Goal: Find specific page/section: Find specific page/section

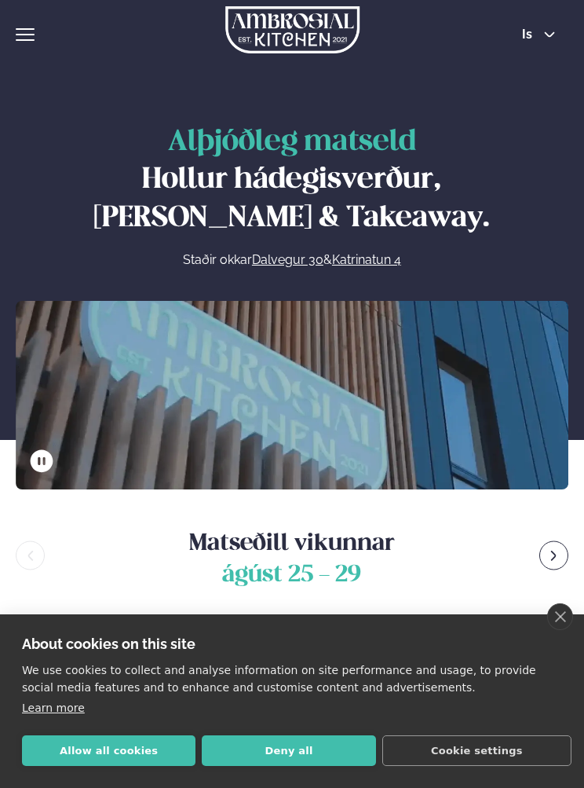
click at [284, 748] on button "Deny all" at bounding box center [289, 750] width 174 height 31
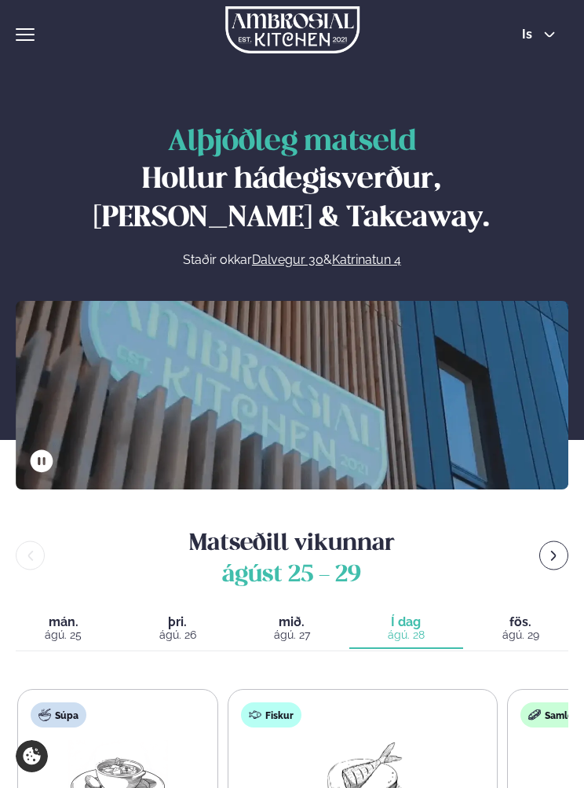
click at [543, 36] on button "is" at bounding box center [539, 34] width 59 height 13
click at [540, 59] on link "en" at bounding box center [539, 62] width 59 height 31
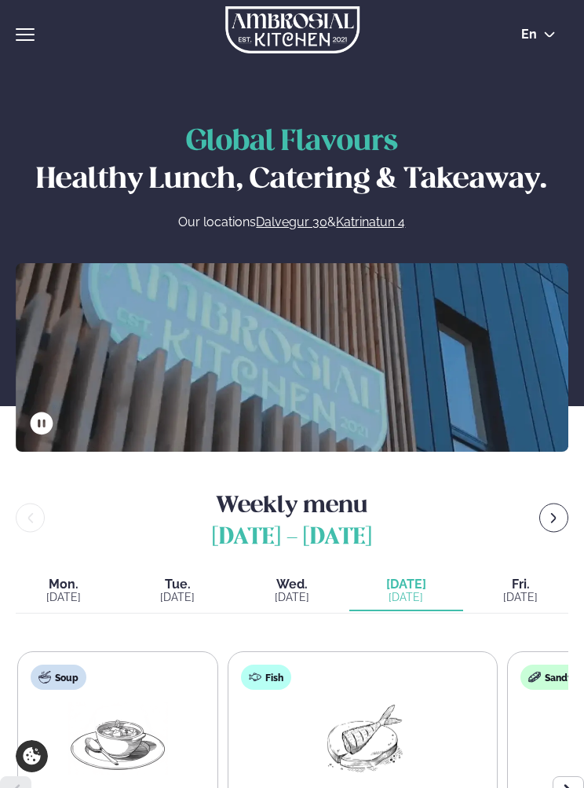
click at [19, 32] on div "hamburger" at bounding box center [25, 34] width 19 height 13
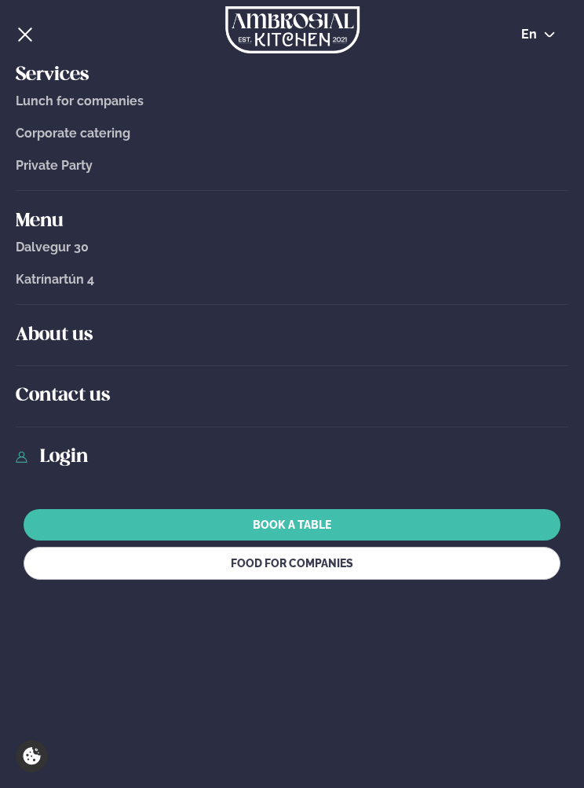
click at [70, 254] on span "Dalvegur 30" at bounding box center [52, 246] width 73 height 15
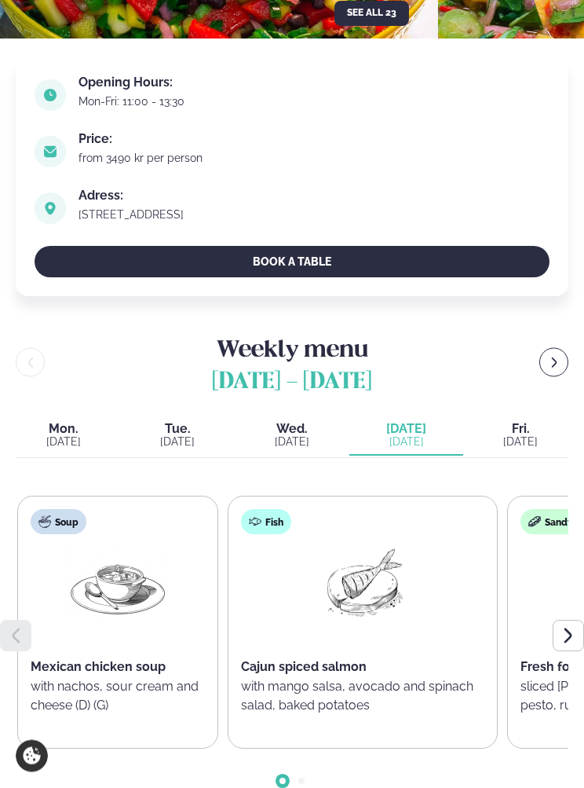
scroll to position [318, 0]
click at [572, 631] on icon at bounding box center [568, 635] width 19 height 19
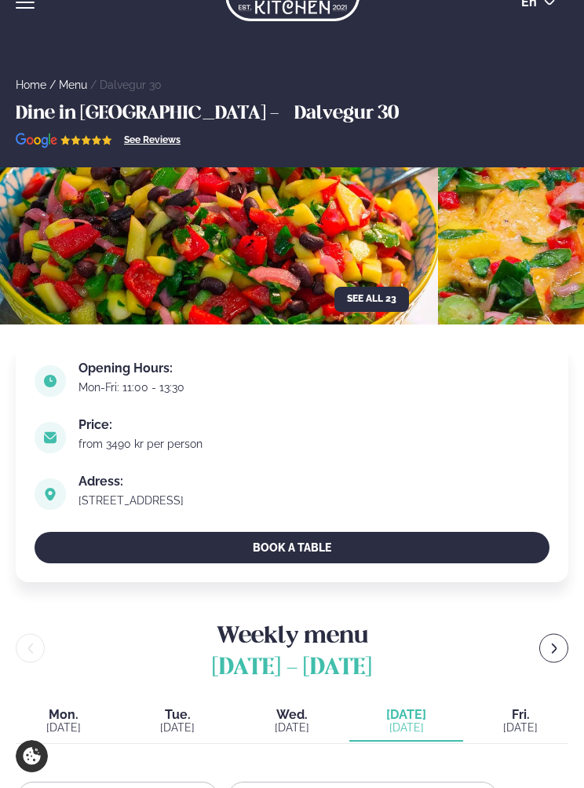
scroll to position [0, 0]
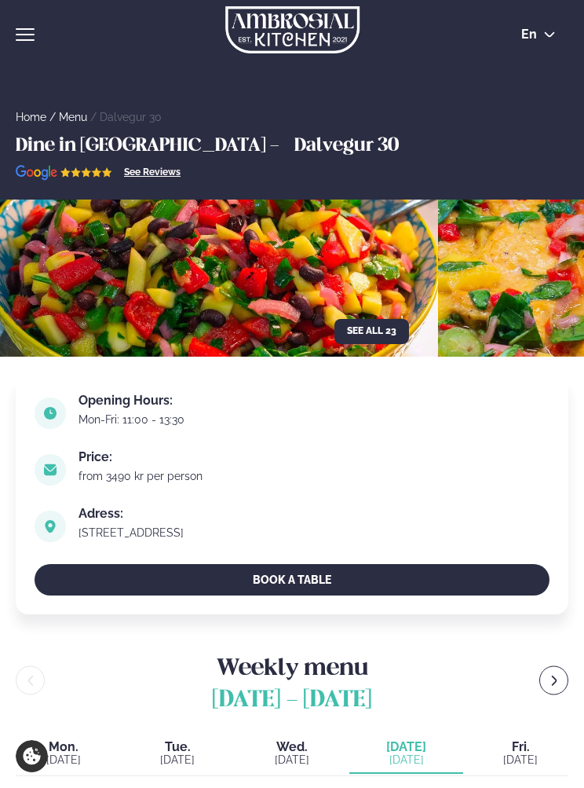
click at [75, 122] on link "Menu" at bounding box center [73, 117] width 28 height 13
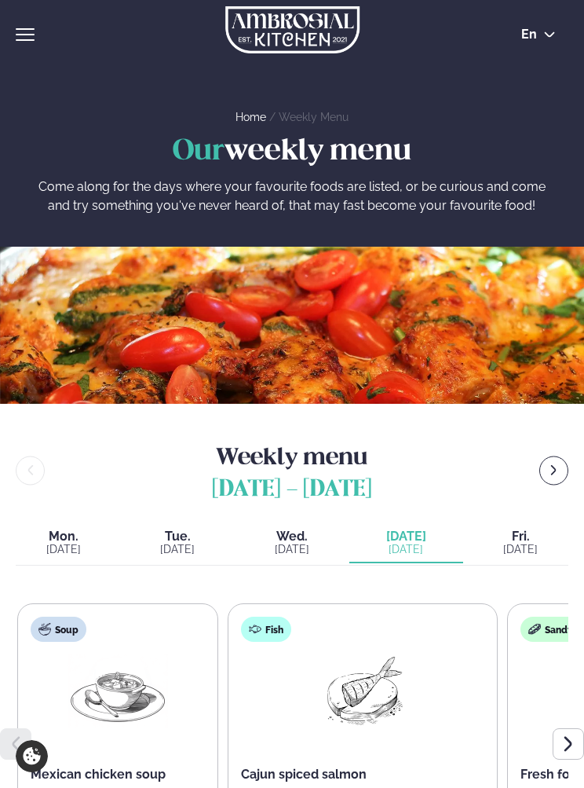
click at [522, 552] on div "[DATE]" at bounding box center [521, 549] width 96 height 13
